Goal: Information Seeking & Learning: Learn about a topic

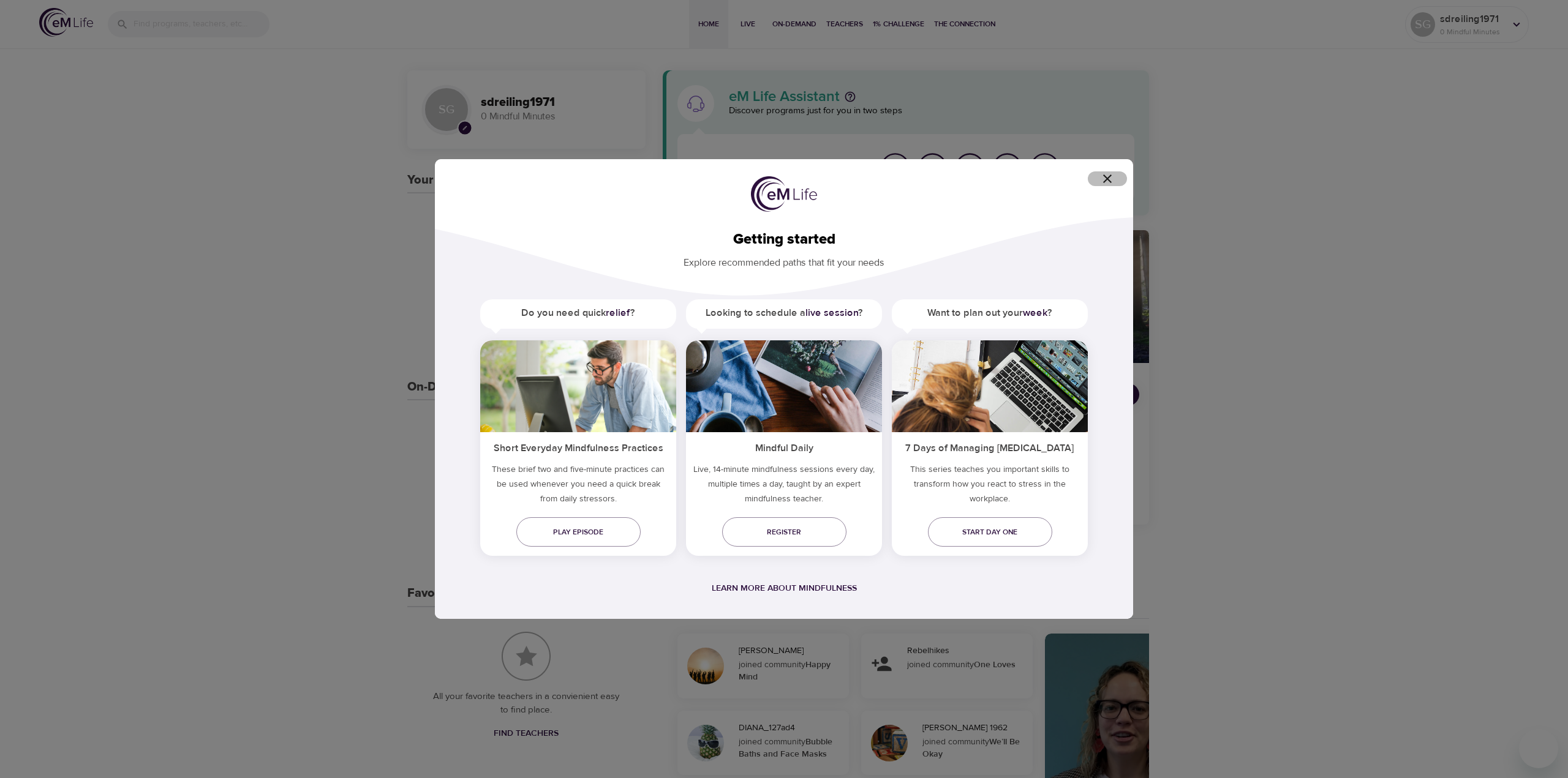
click at [1103, 179] on icon "button" at bounding box center [1107, 179] width 15 height 15
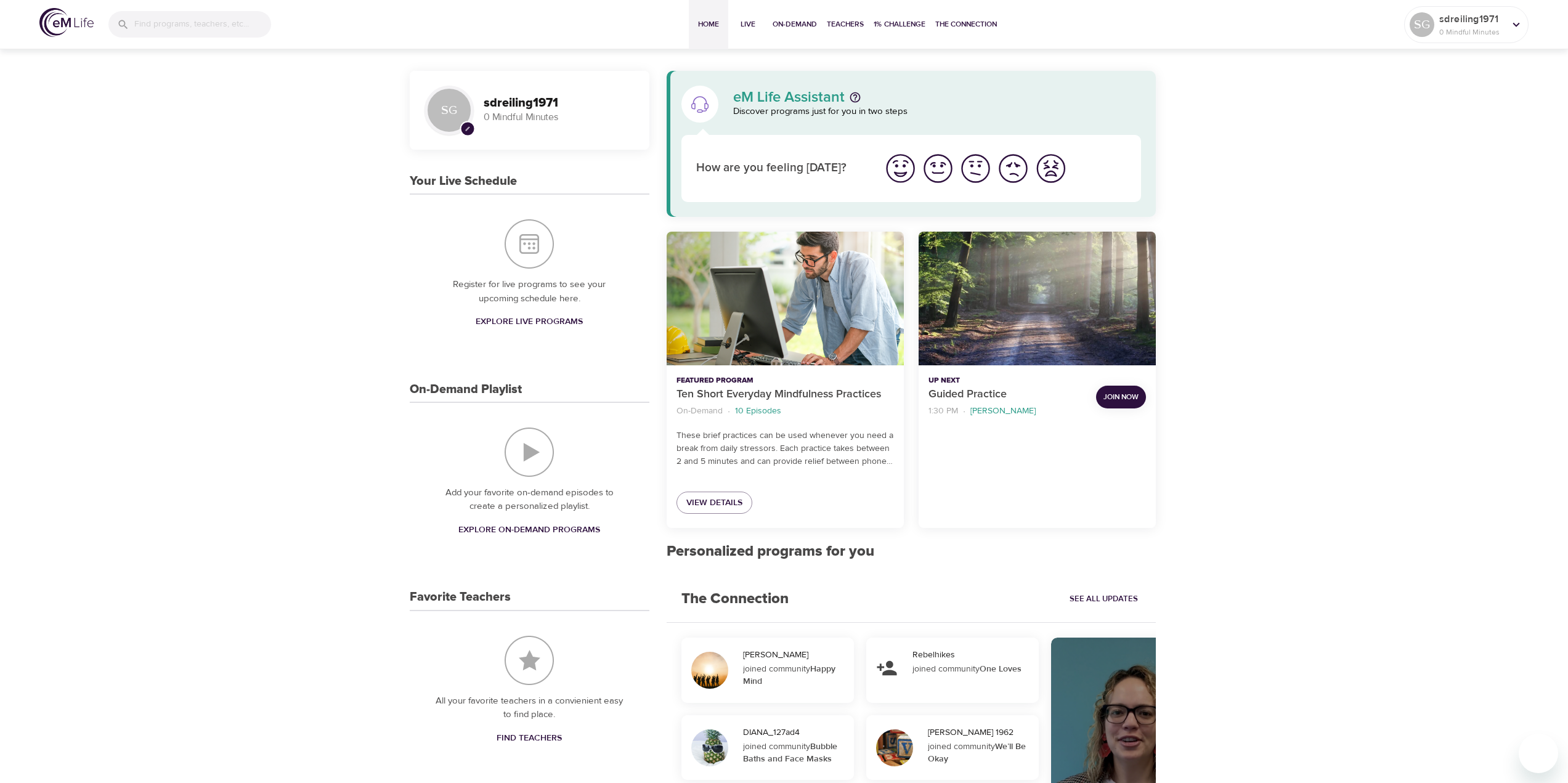
click at [517, 320] on span "Explore Live Programs" at bounding box center [529, 321] width 107 height 15
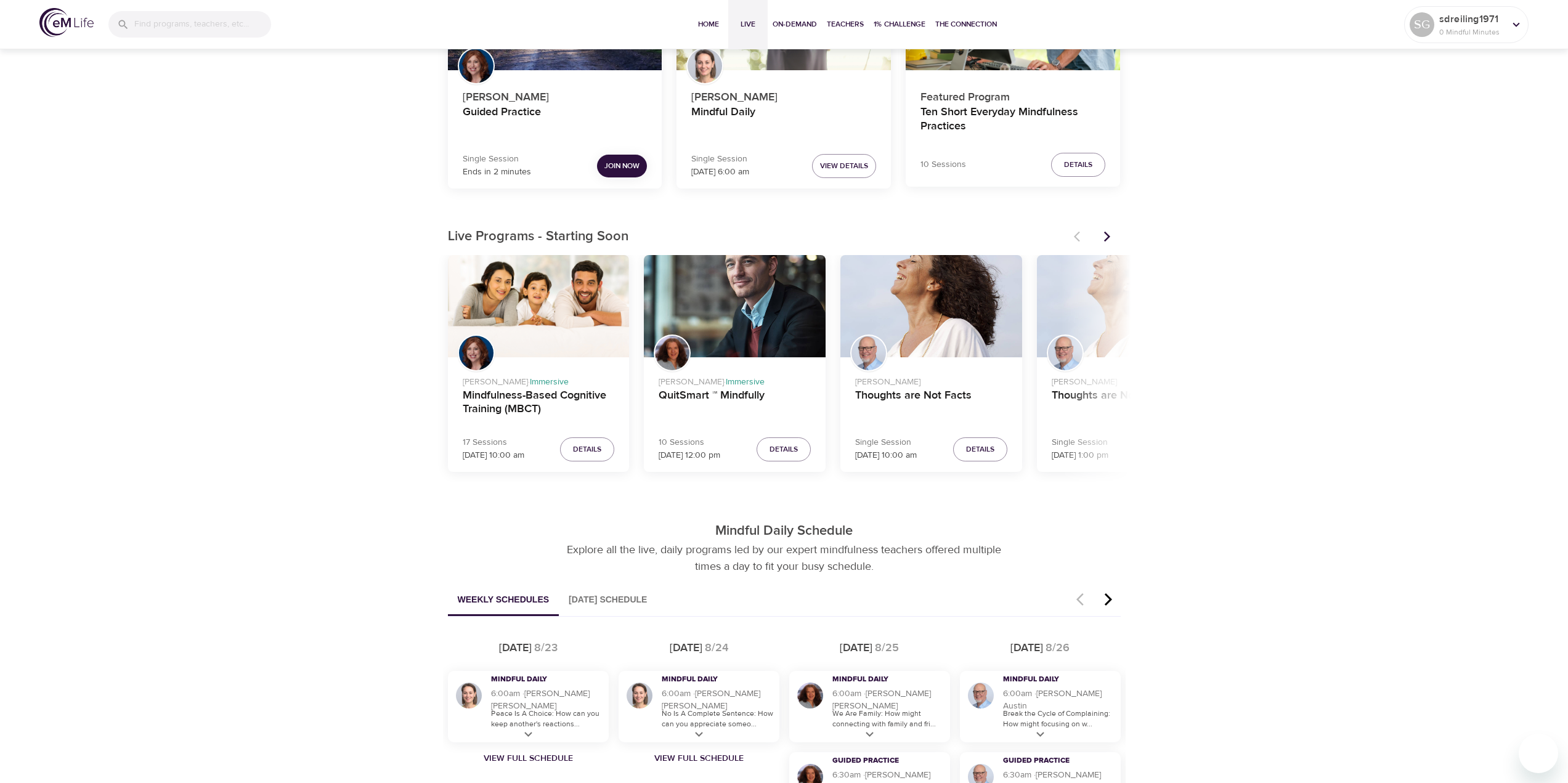
scroll to position [185, 0]
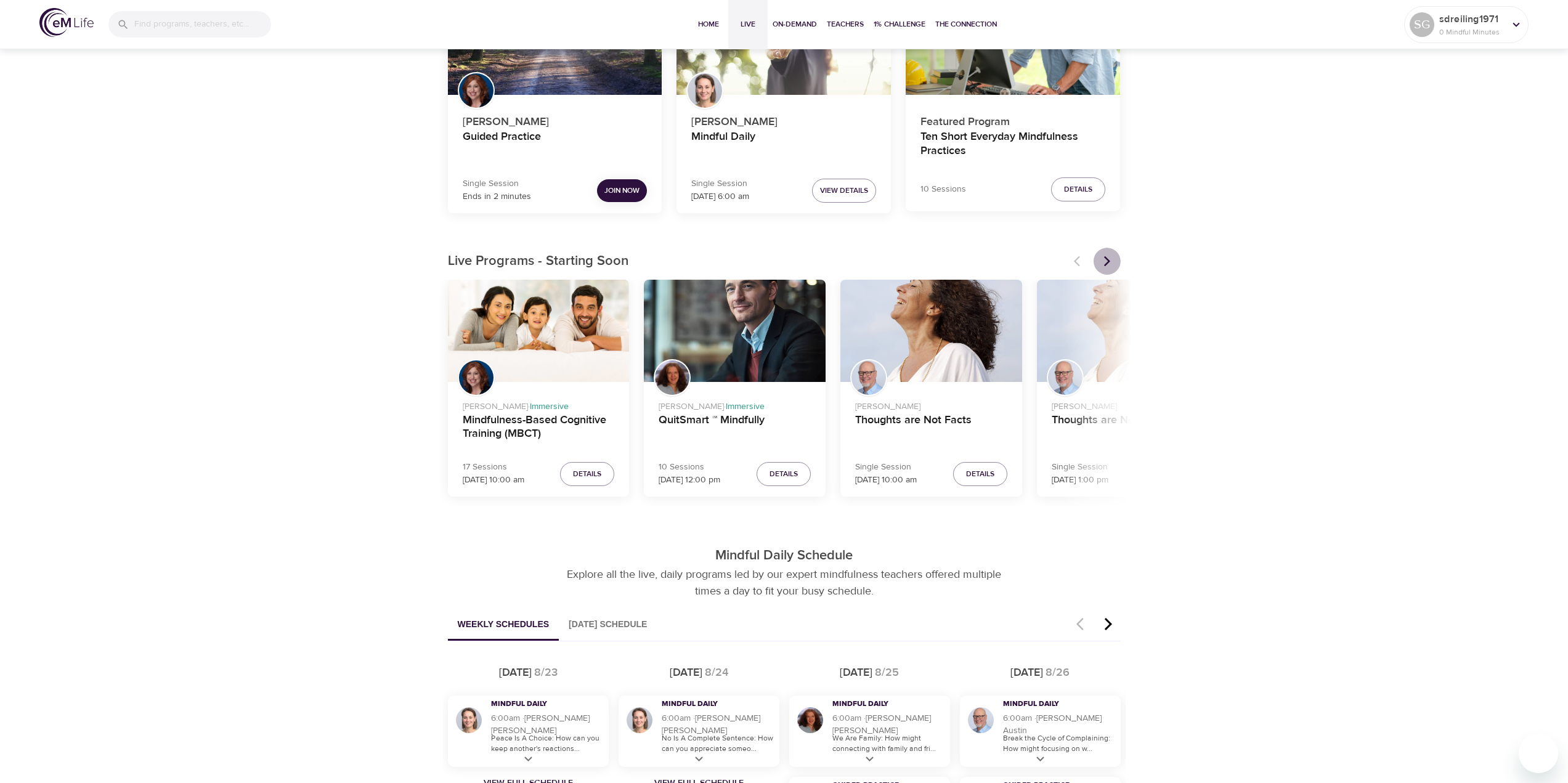
click at [1106, 258] on icon "Next items" at bounding box center [1107, 261] width 6 height 10
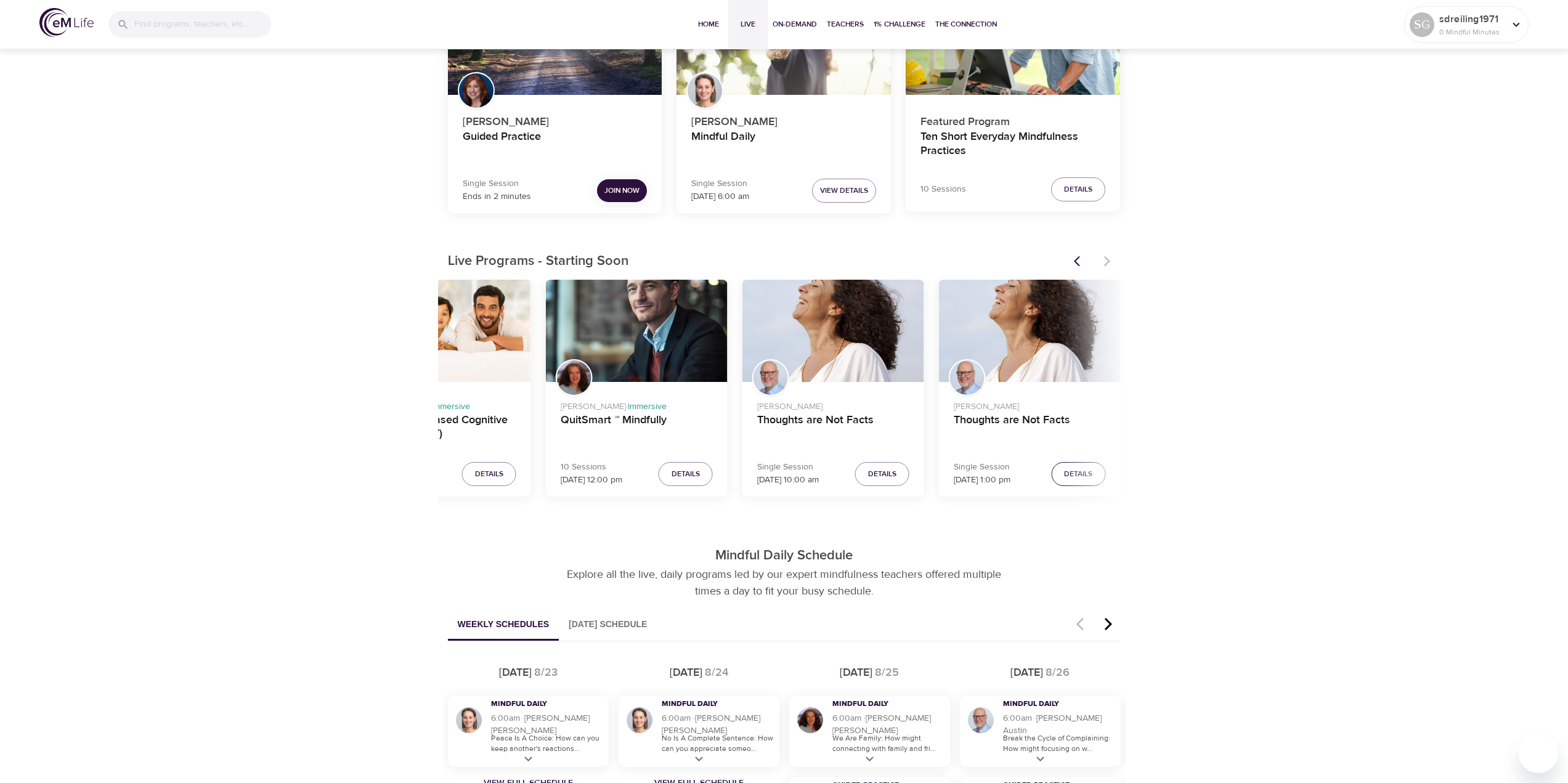
scroll to position [123, 0]
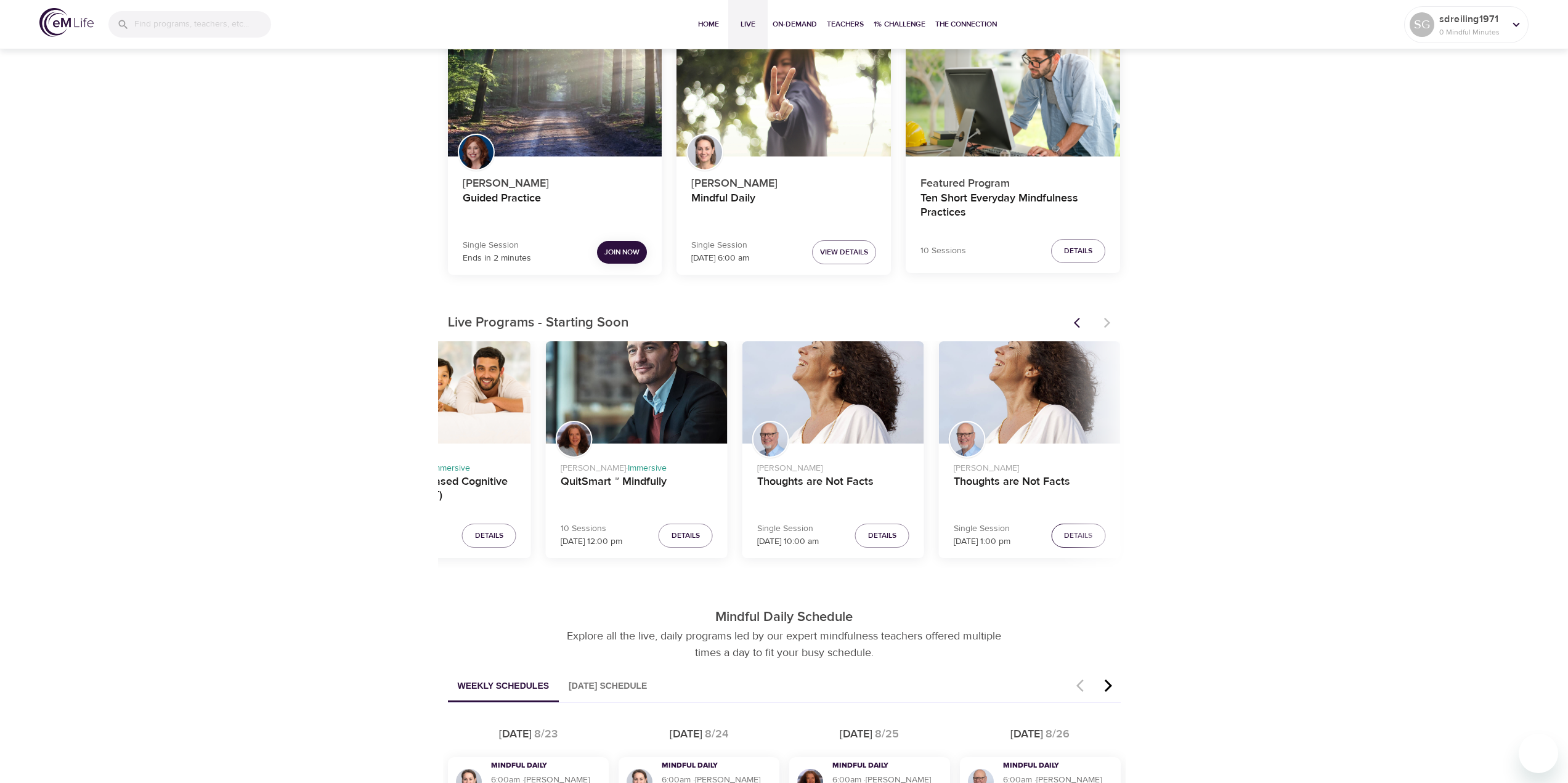
click at [1077, 538] on span "Details" at bounding box center [1078, 535] width 28 height 13
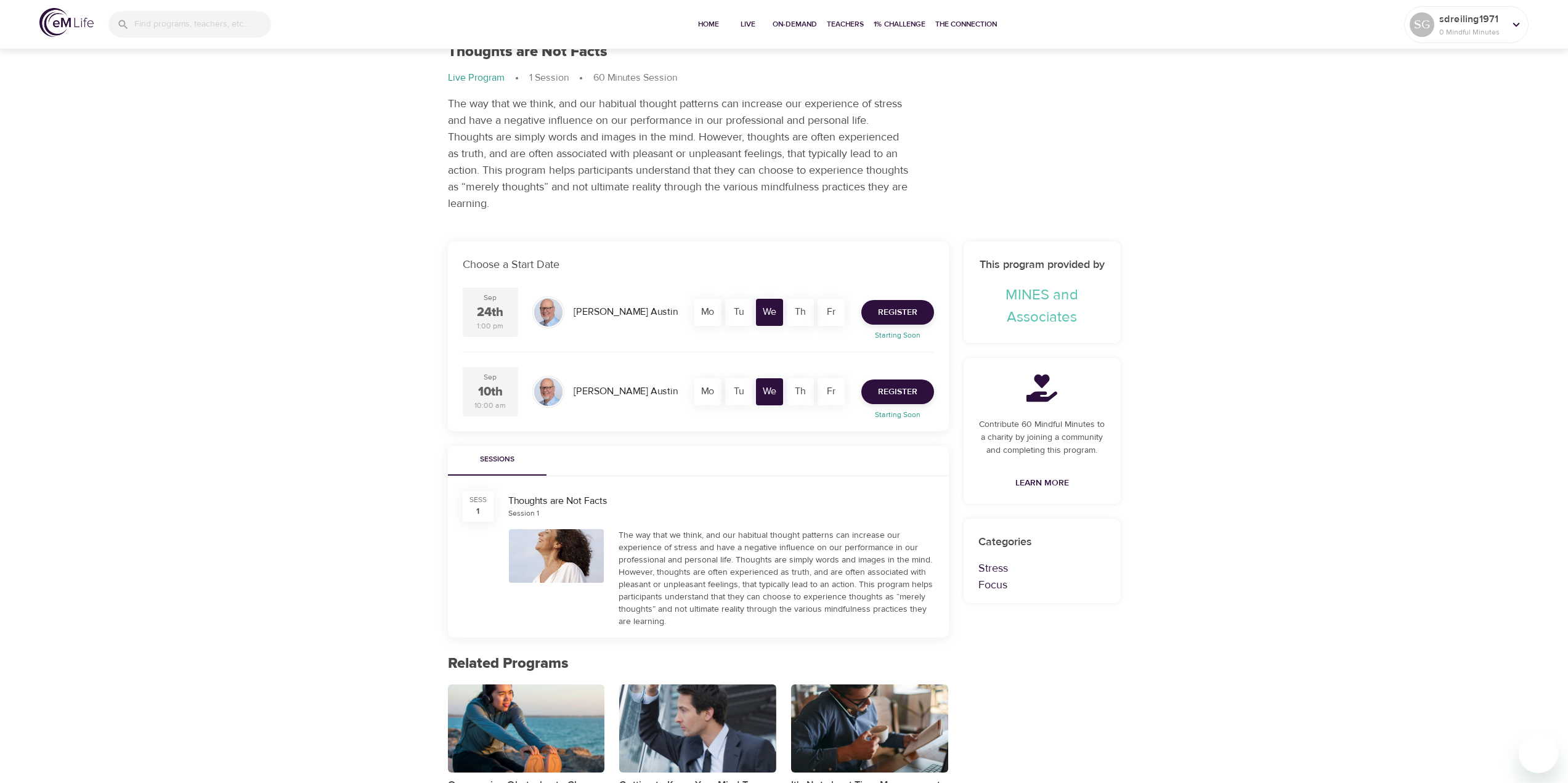
scroll to position [265, 0]
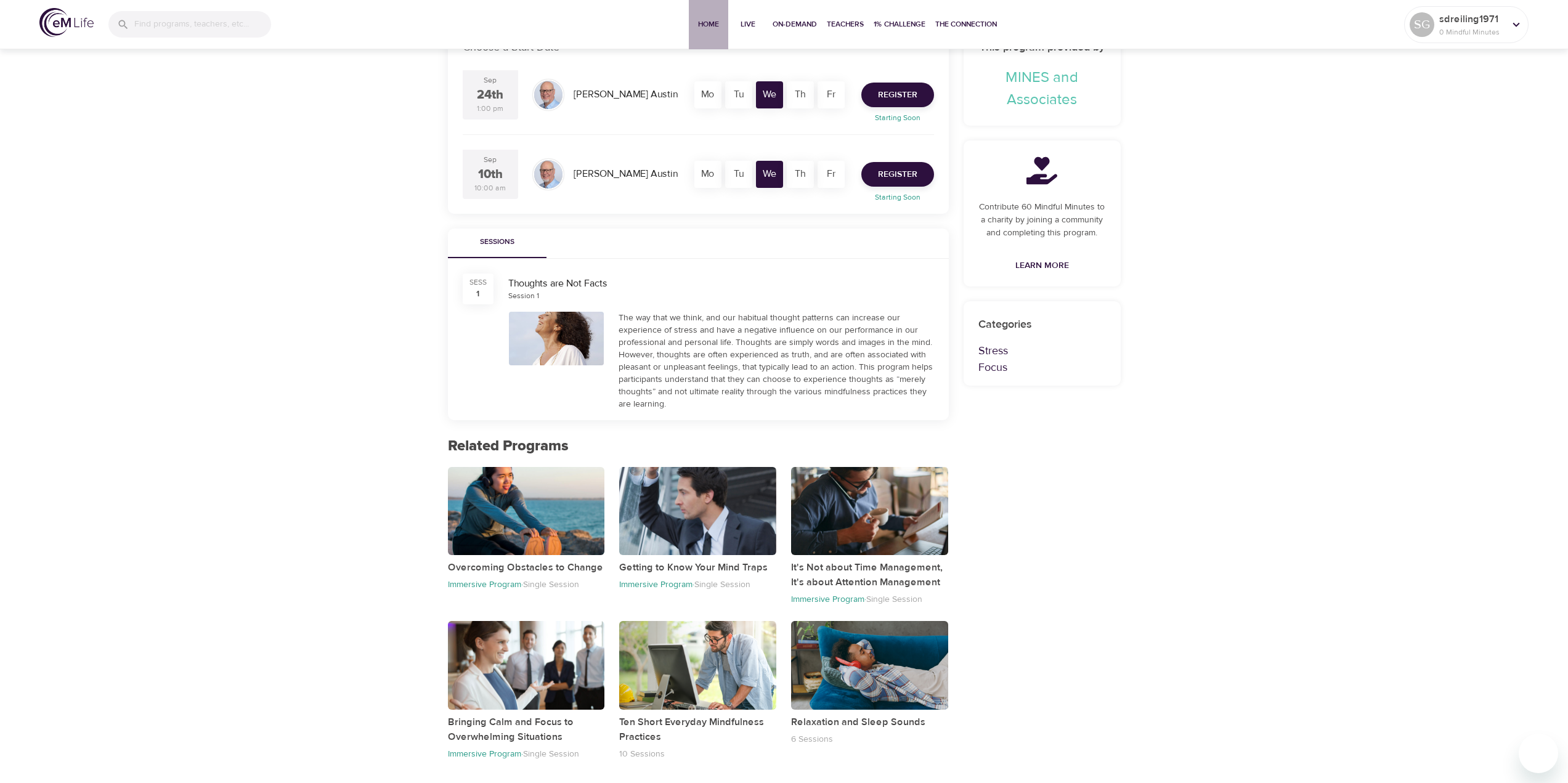
click at [711, 21] on span "Home" at bounding box center [709, 24] width 30 height 13
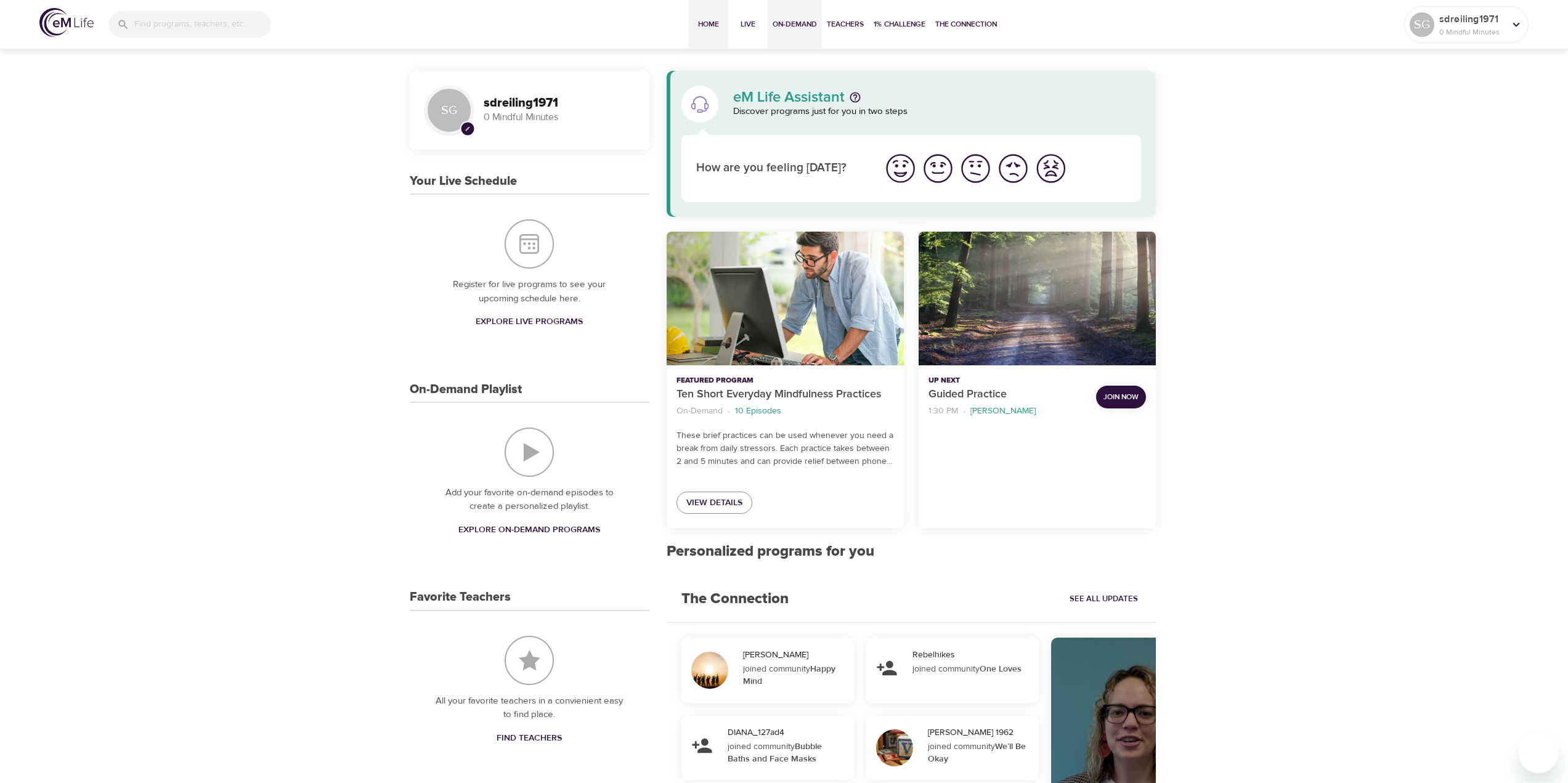
click at [788, 20] on span "On-Demand" at bounding box center [795, 24] width 44 height 13
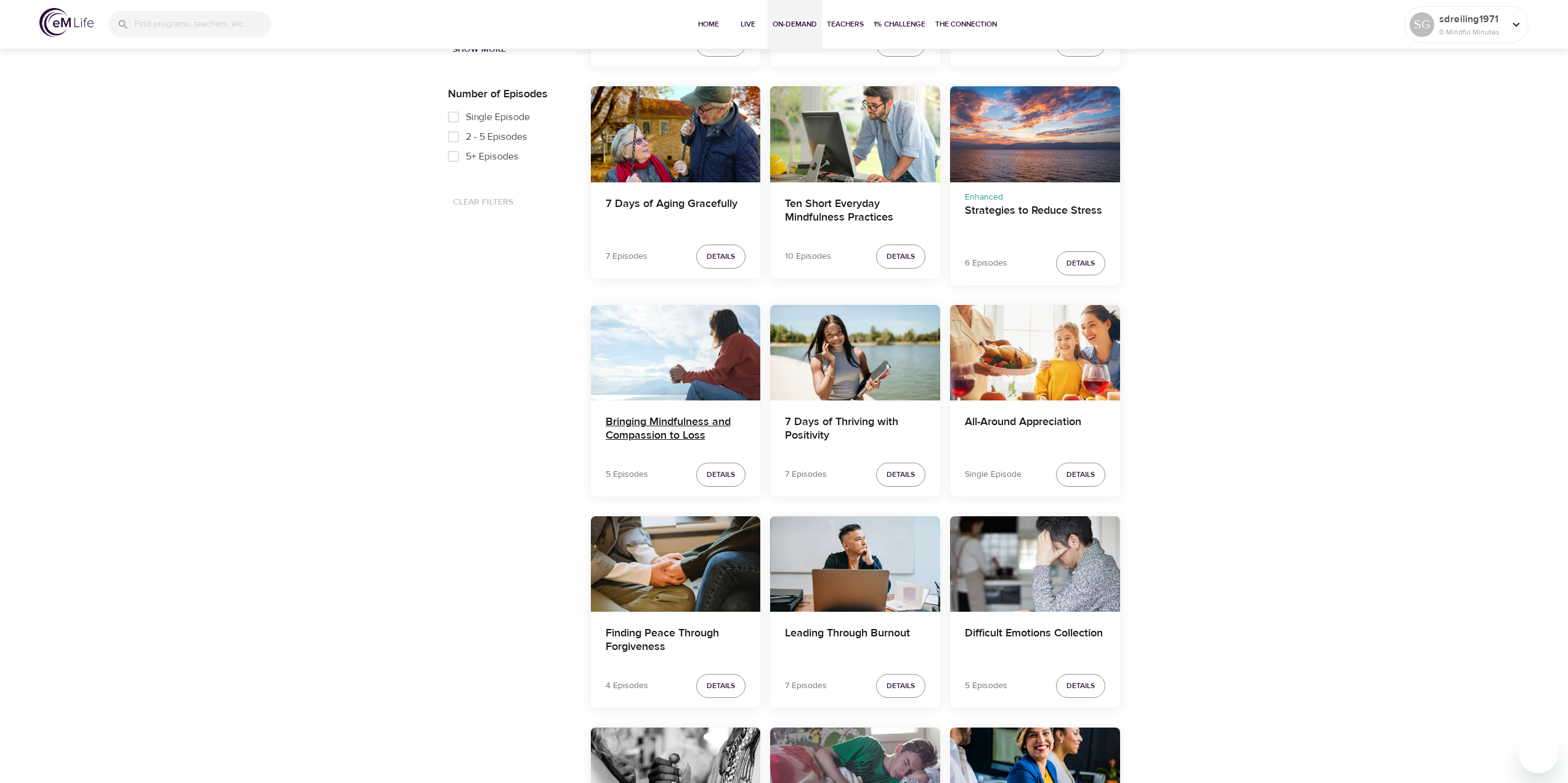
scroll to position [632, 0]
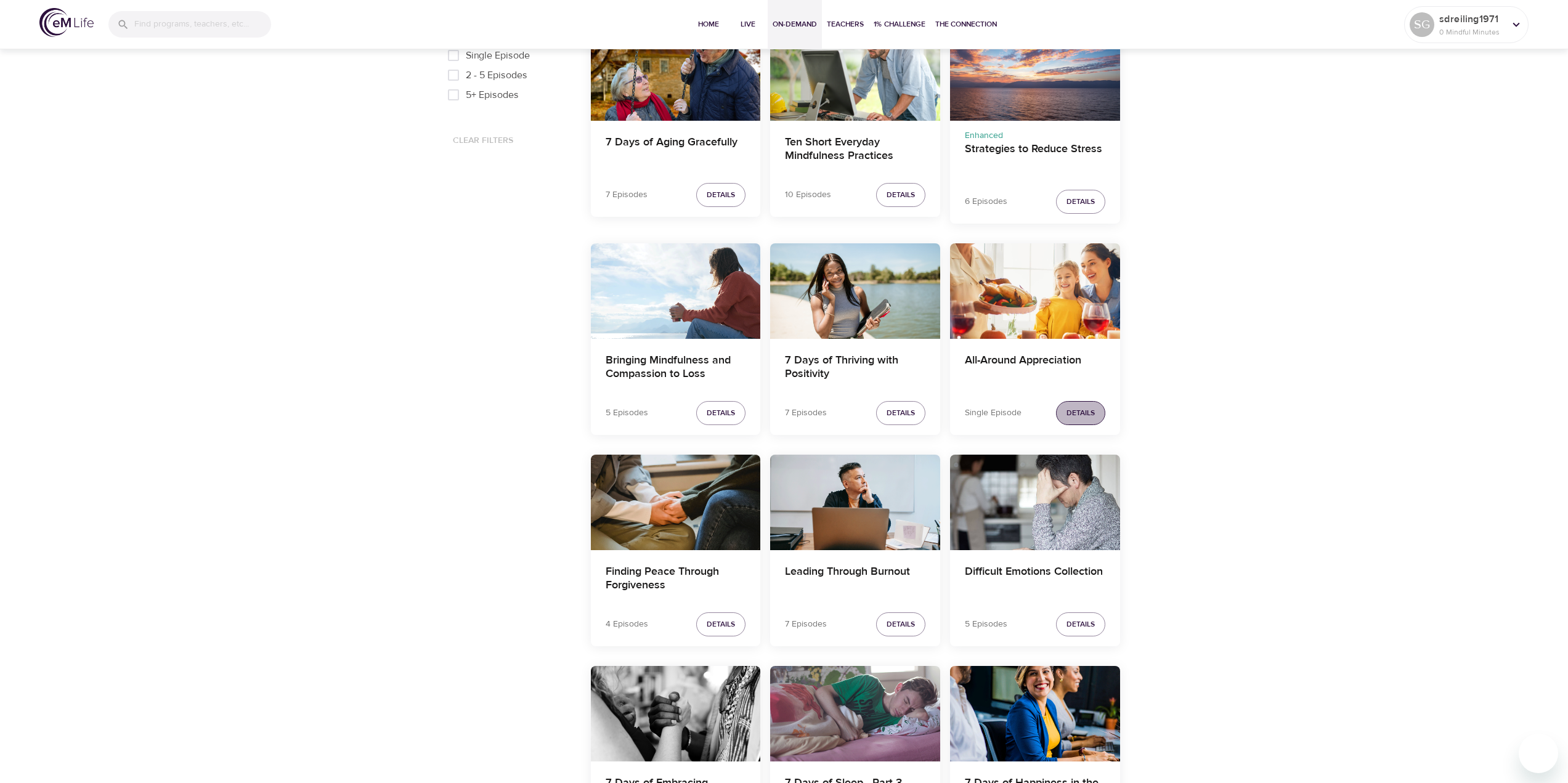
click at [1084, 417] on span "Details" at bounding box center [1081, 413] width 28 height 13
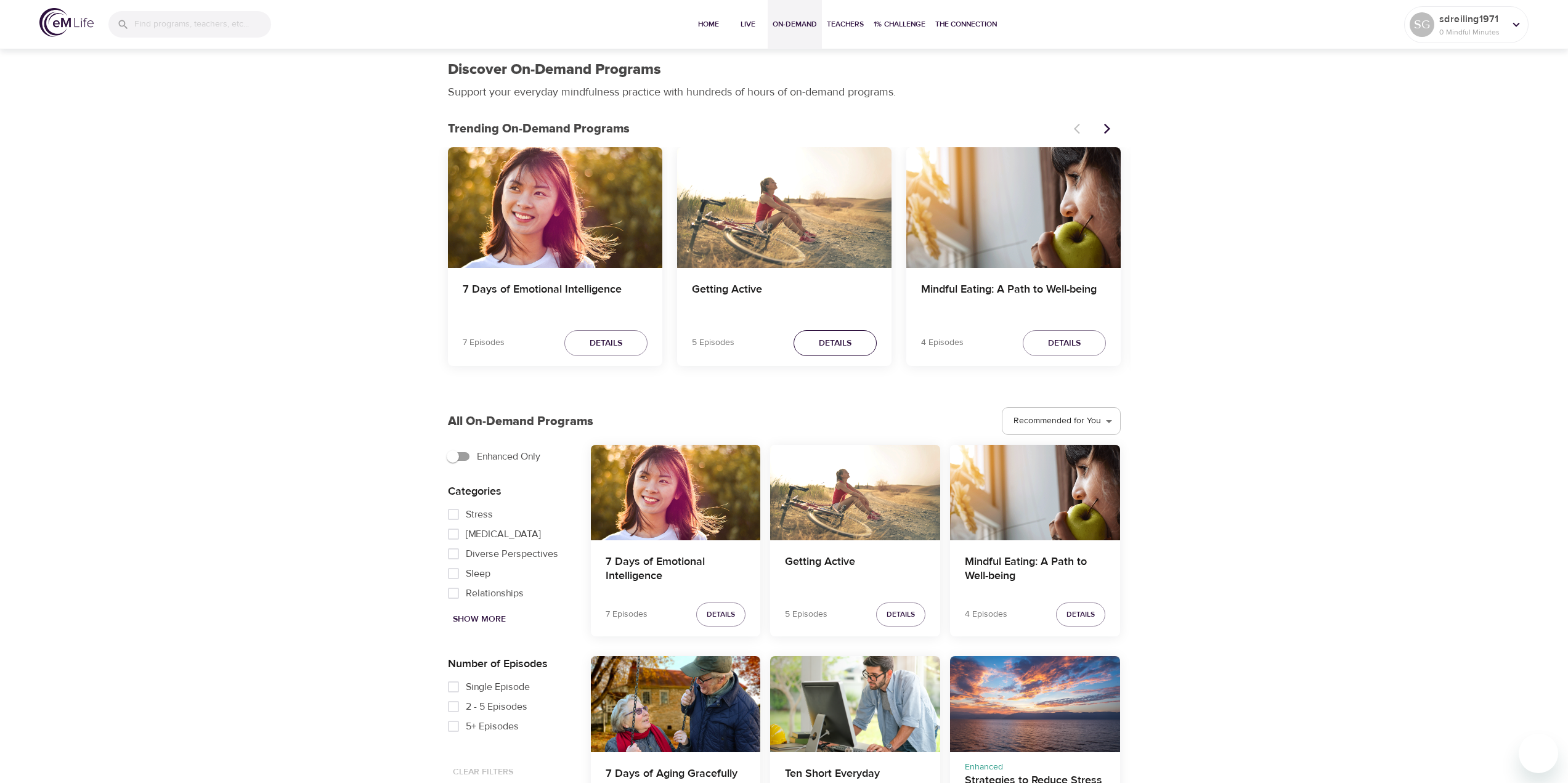
click at [846, 348] on span "Details" at bounding box center [835, 343] width 33 height 15
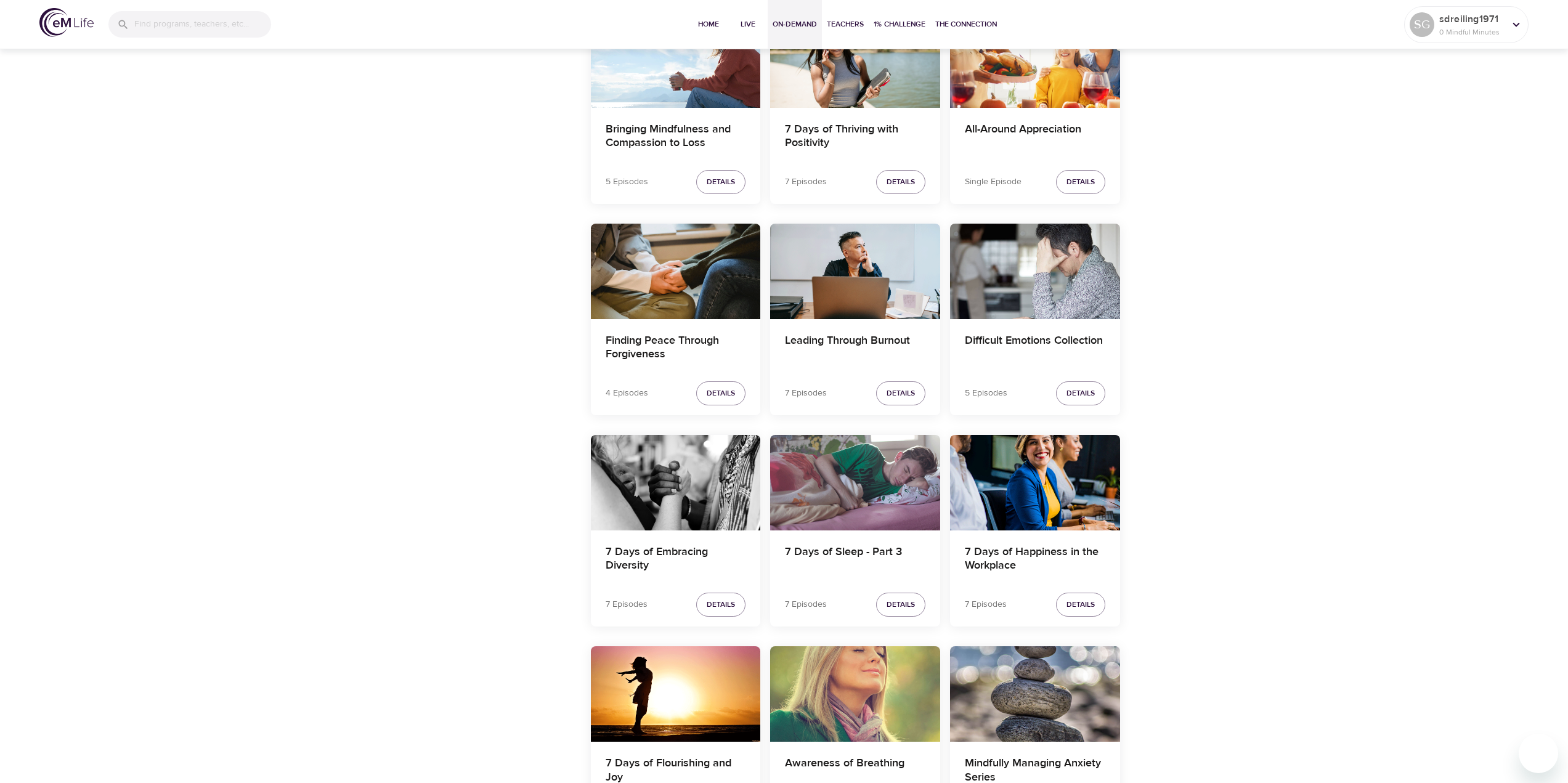
scroll to position [924, 0]
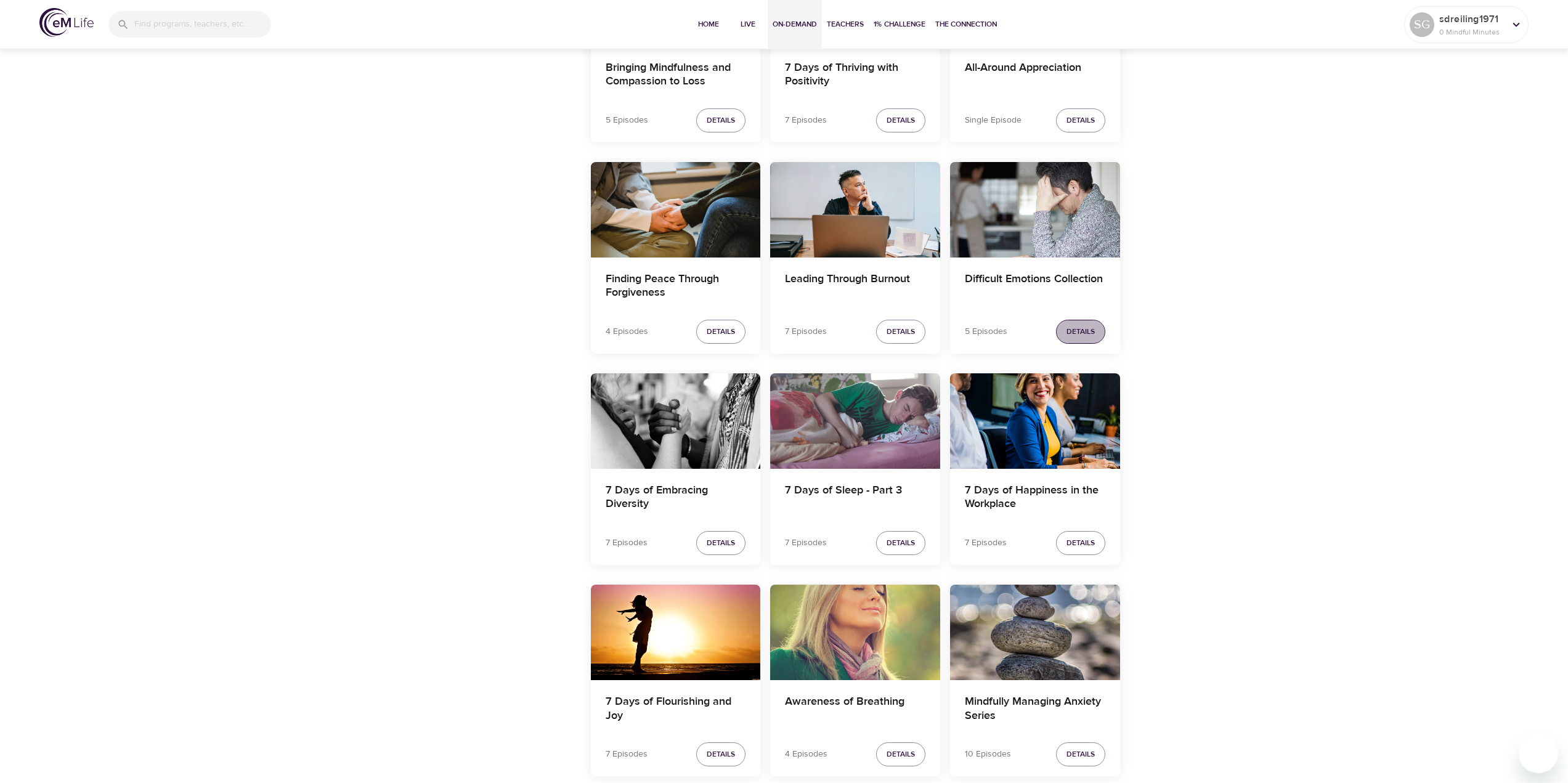
click at [1081, 328] on span "Details" at bounding box center [1081, 331] width 28 height 13
